Goal: Information Seeking & Learning: Find specific fact

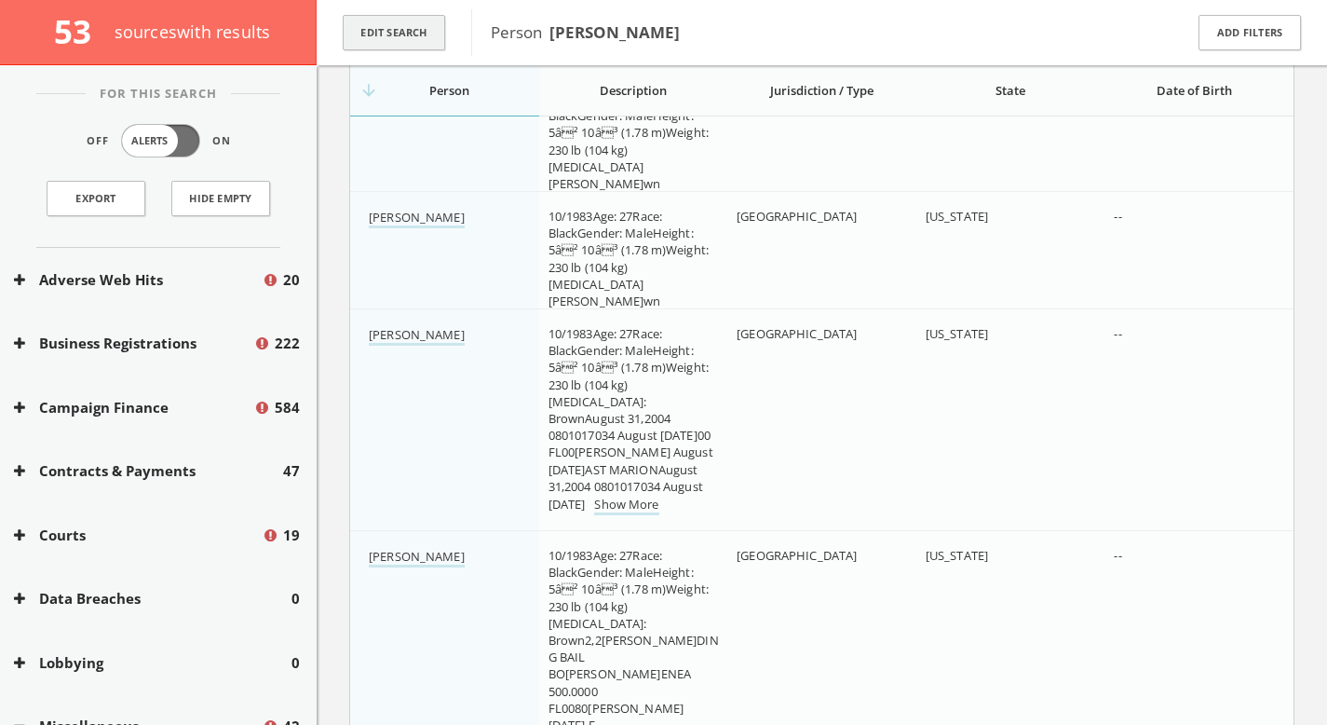
click at [397, 32] on button "Edit Search" at bounding box center [394, 33] width 102 height 36
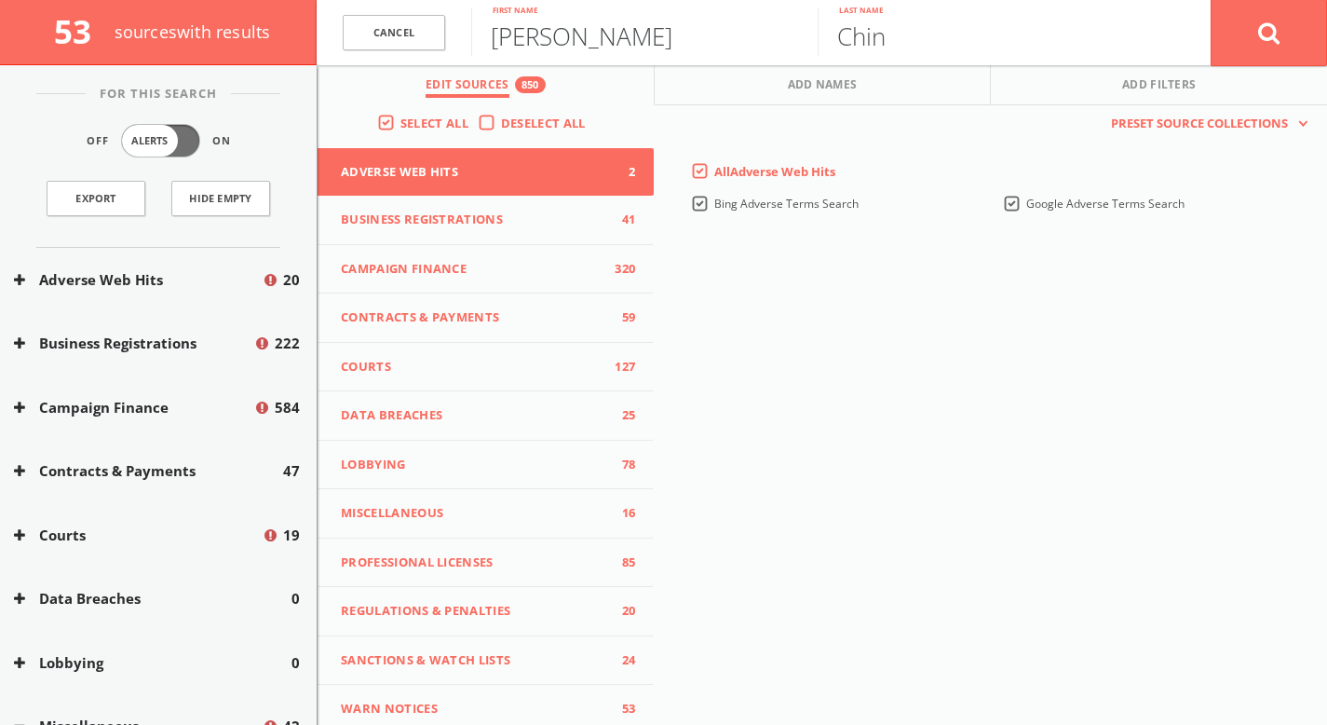
drag, startPoint x: 607, startPoint y: 46, endPoint x: 97, endPoint y: 46, distance: 510.4
click at [97, 46] on div "53 source s with results C[PERSON_NAME][PERSON_NAME] First[PERSON_NAME]e [PERSO…" at bounding box center [663, 32] width 1327 height 65
type input "[PERSON_NAME]"
paste input "EO & Founder, Our Future"
type input "CEO & Founder, Our Future"
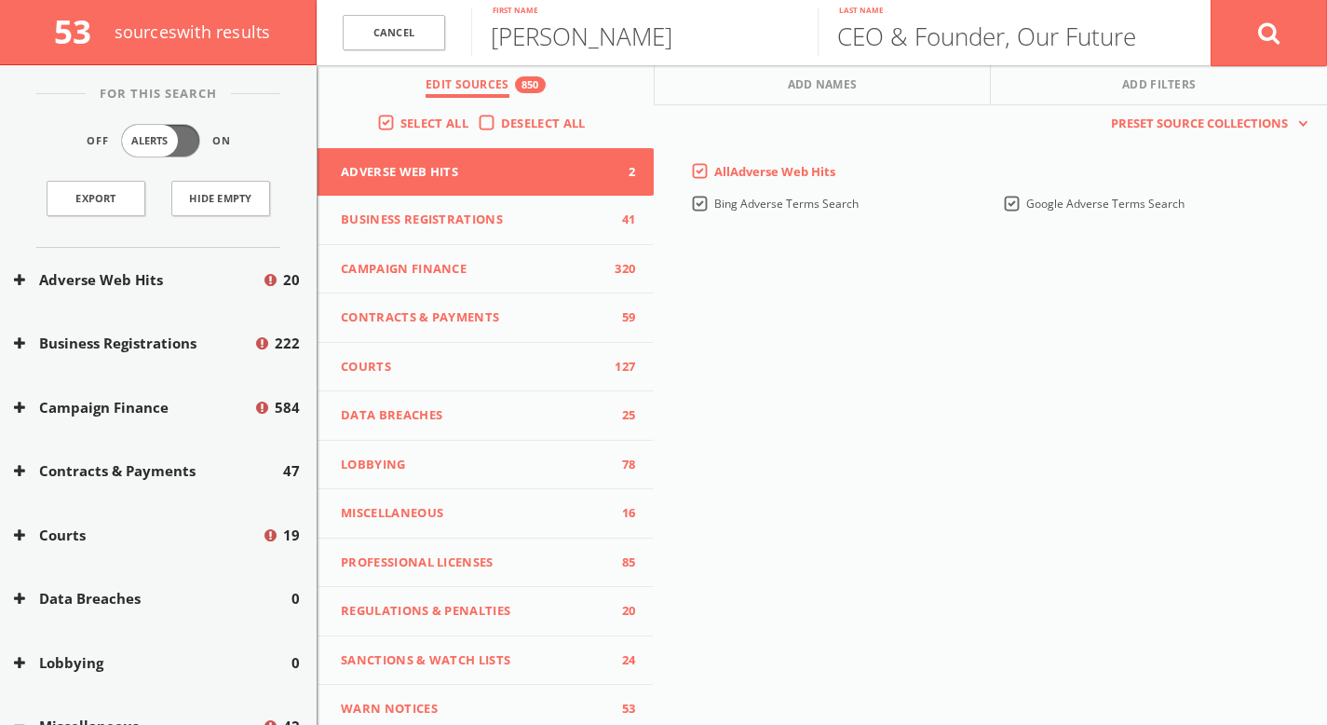
click at [96, 34] on span "53" at bounding box center [80, 31] width 53 height 44
drag, startPoint x: 1175, startPoint y: 30, endPoint x: 1153, endPoint y: 35, distance: 23.0
click at [1172, 32] on div "CEO & Founder, Our Future Last name" at bounding box center [1014, 32] width 393 height 65
drag, startPoint x: 1153, startPoint y: 35, endPoint x: 833, endPoint y: 38, distance: 320.4
click at [833, 38] on div "CEO & Founder, Our Future Last name" at bounding box center [1014, 32] width 393 height 65
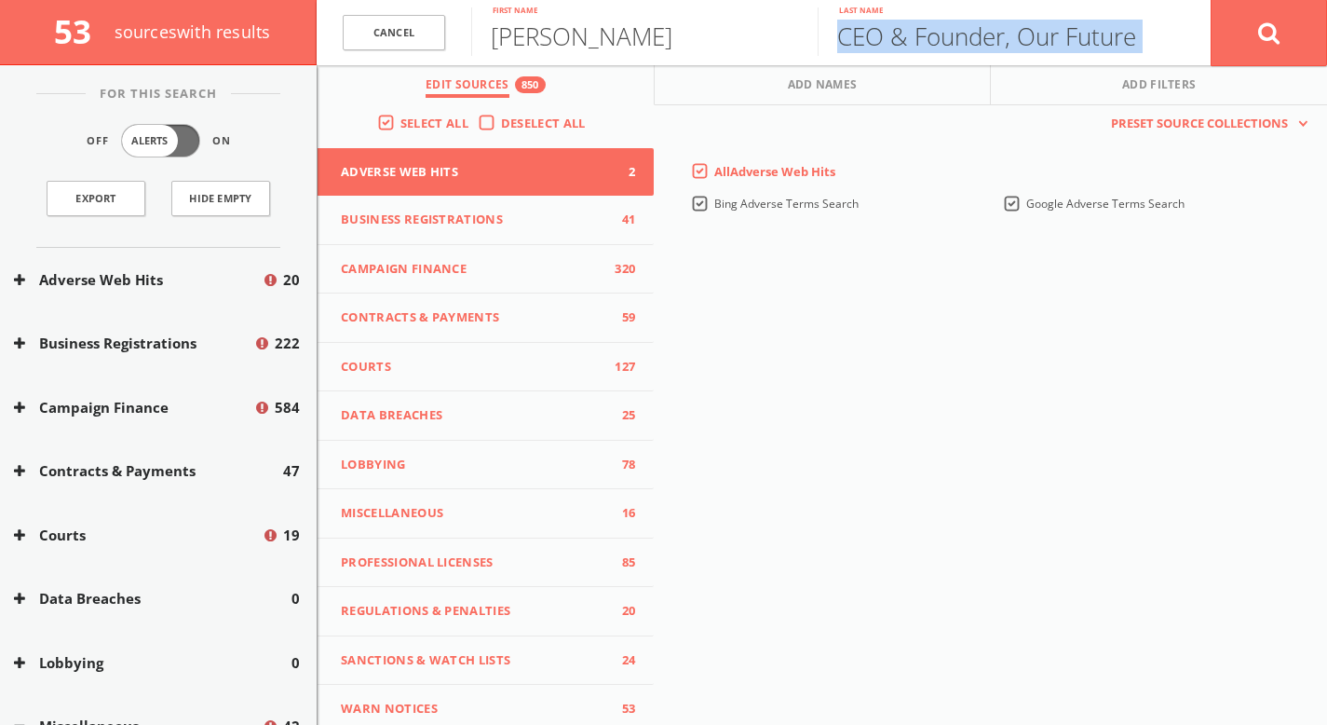
click at [1026, 7] on input "CEO & Founder, Our Future" at bounding box center [991, 31] width 346 height 48
drag, startPoint x: 1162, startPoint y: 46, endPoint x: 807, endPoint y: 44, distance: 354.8
click at [807, 44] on form "Cancel [PERSON_NAME] First name CEO & Founder, Our Future Last name Cancel" at bounding box center [822, 32] width 1011 height 65
paste input "Berelowitz"
type input "Berelowitz"
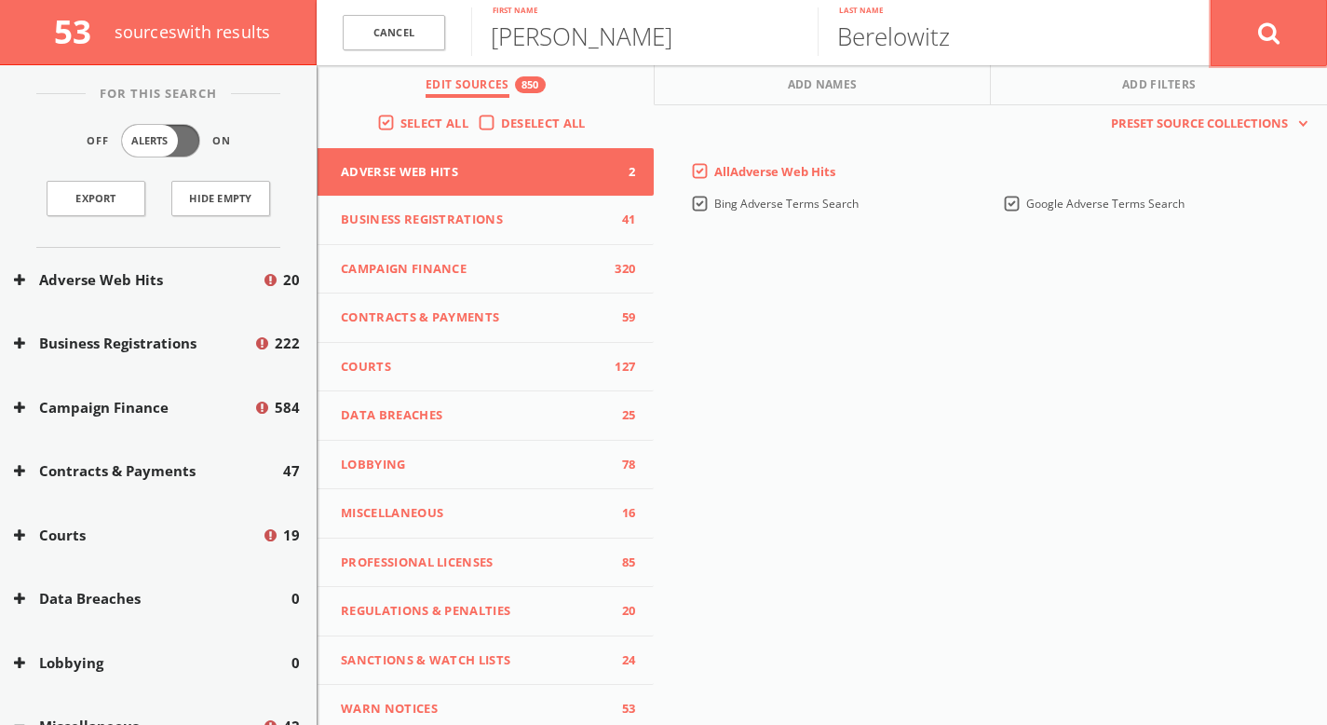
click at [1286, 25] on button at bounding box center [1269, 32] width 116 height 67
